Goal: Task Accomplishment & Management: Use online tool/utility

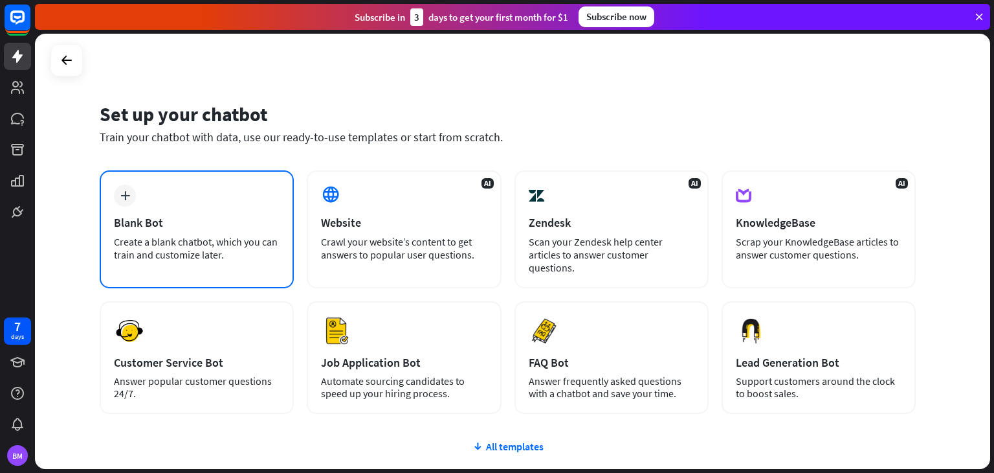
click at [122, 199] on icon "plus" at bounding box center [125, 195] width 10 height 9
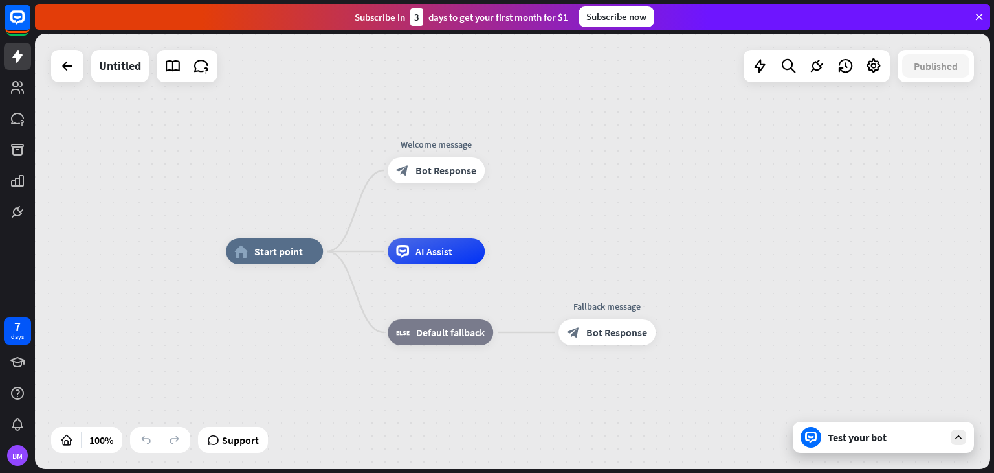
click at [875, 438] on div "Test your bot" at bounding box center [886, 437] width 117 height 13
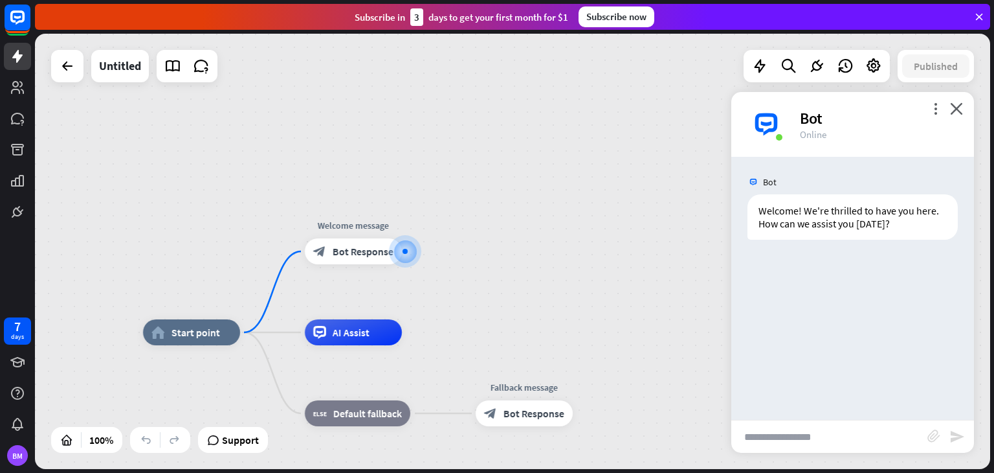
click at [848, 444] on input "text" at bounding box center [830, 436] width 196 height 32
type input "**********"
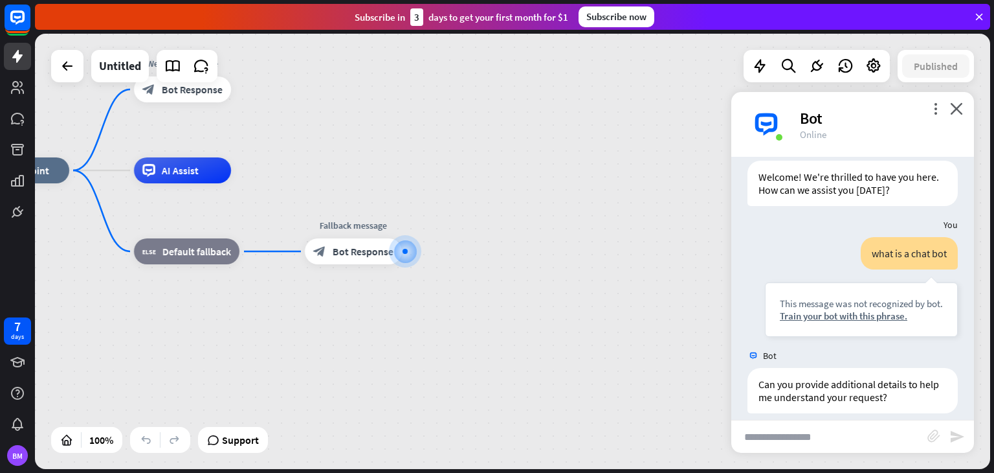
scroll to position [47, 0]
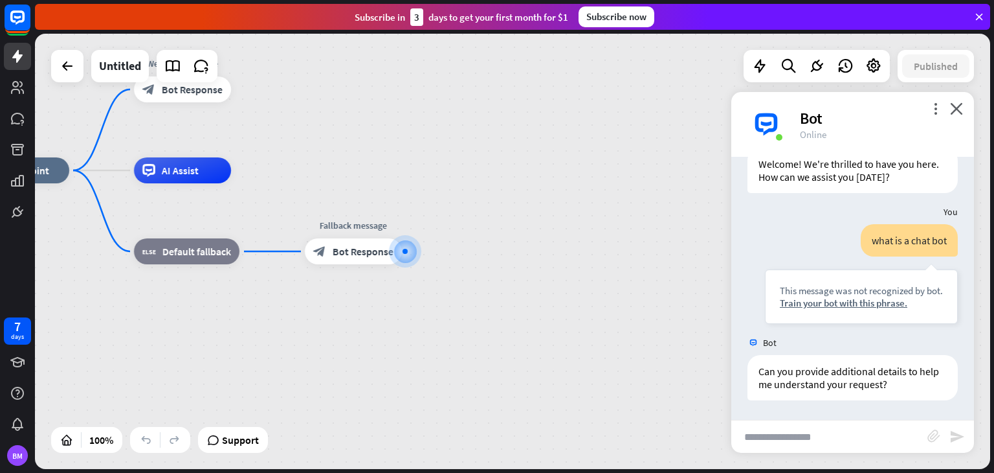
click at [864, 422] on input "text" at bounding box center [830, 436] width 196 height 32
type input "**********"
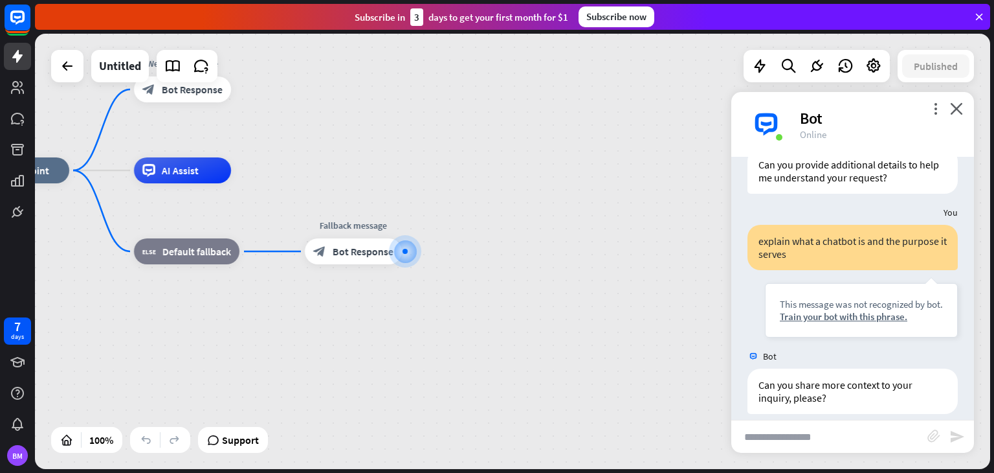
scroll to position [266, 0]
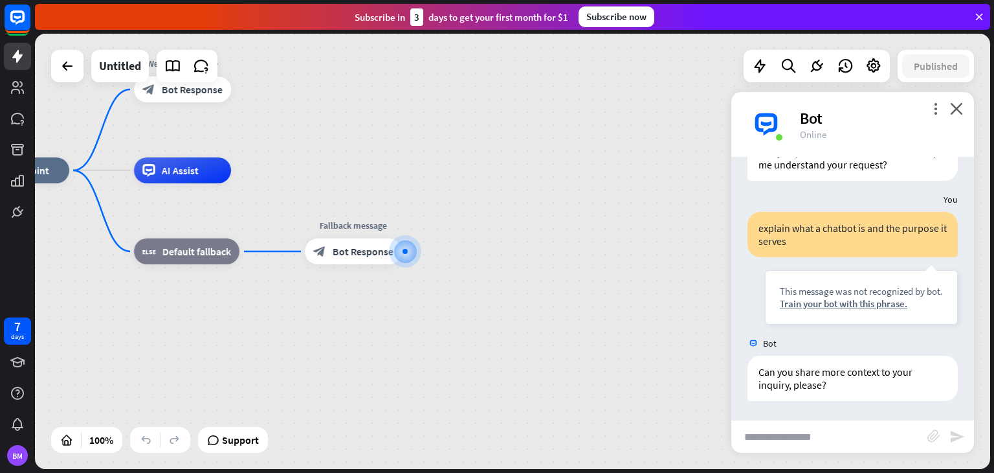
click at [615, 227] on div "home_2 Start point Welcome message block_bot_response Bot Response AI Assist bl…" at bounding box center [450, 387] width 956 height 435
click at [804, 438] on input "text" at bounding box center [830, 436] width 196 height 32
click at [579, 359] on div "home_2 Start point Welcome message block_bot_response Bot Response AI Assist bl…" at bounding box center [450, 387] width 956 height 435
